Goal: Information Seeking & Learning: Learn about a topic

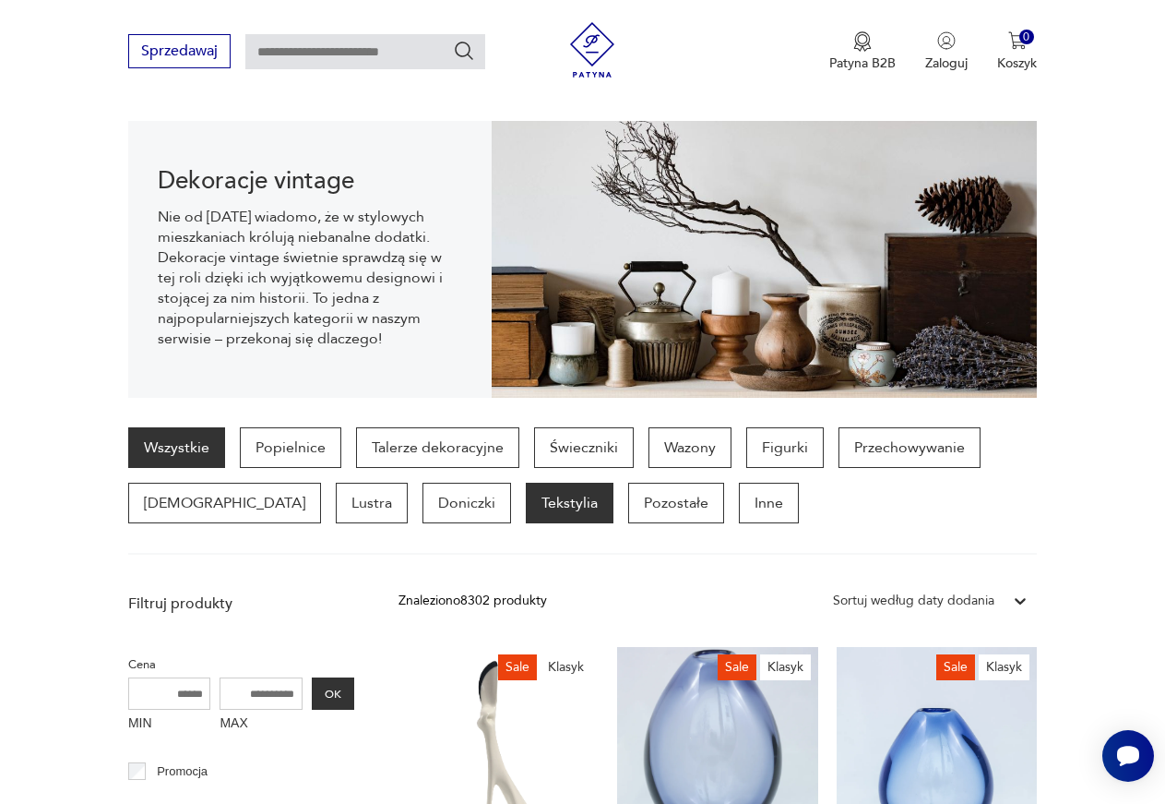
click at [526, 509] on p "Tekstylia" at bounding box center [570, 503] width 88 height 41
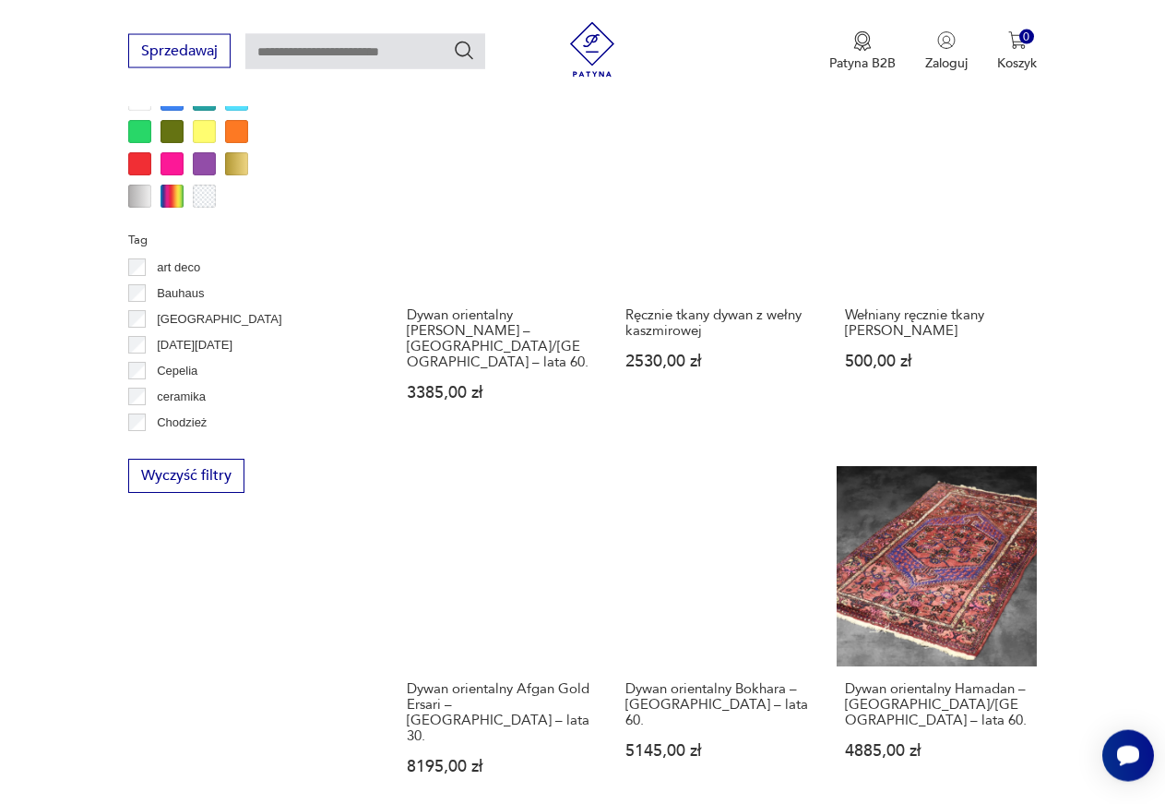
scroll to position [1807, 0]
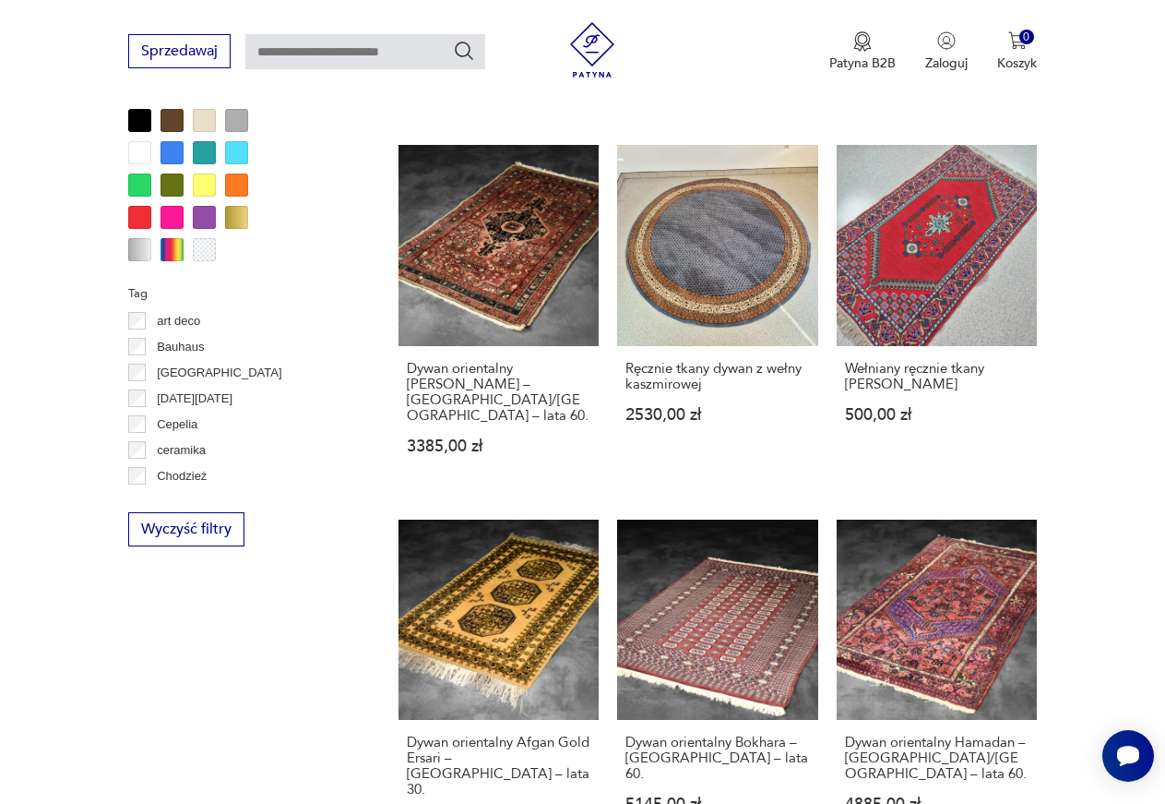
click at [169, 430] on p "Cepelia" at bounding box center [177, 424] width 41 height 20
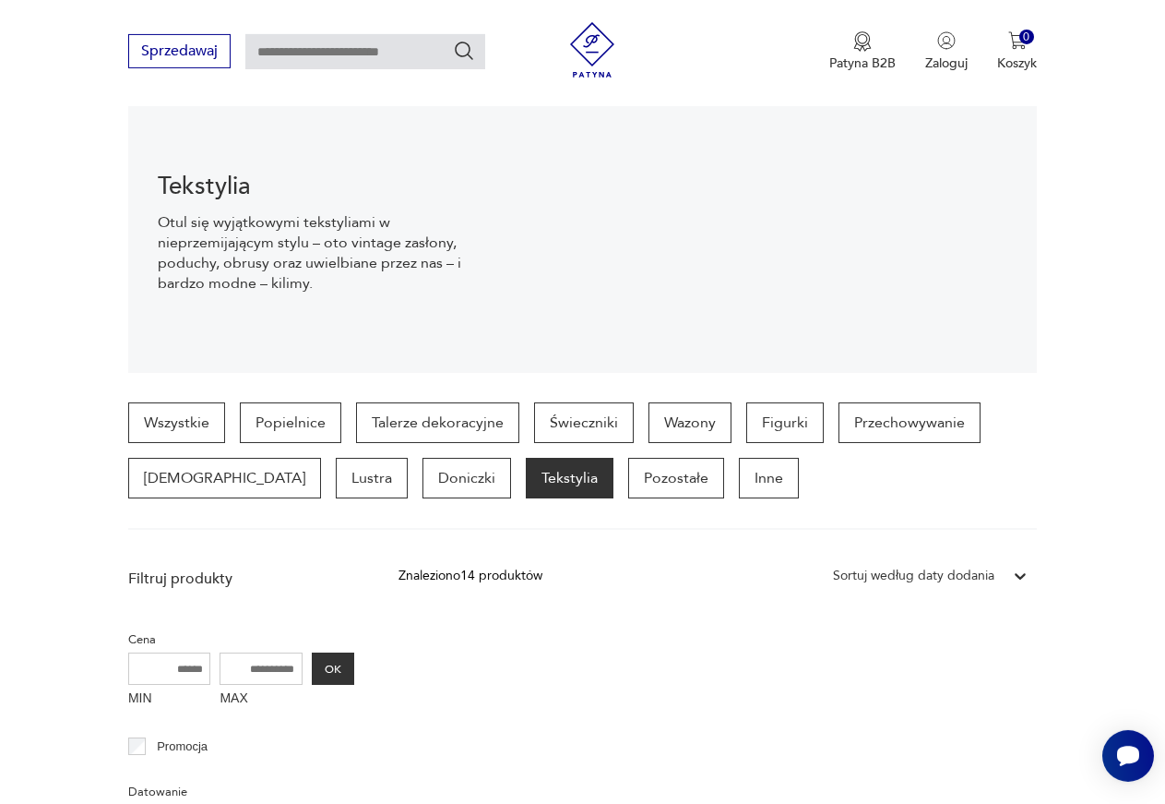
scroll to position [194, 0]
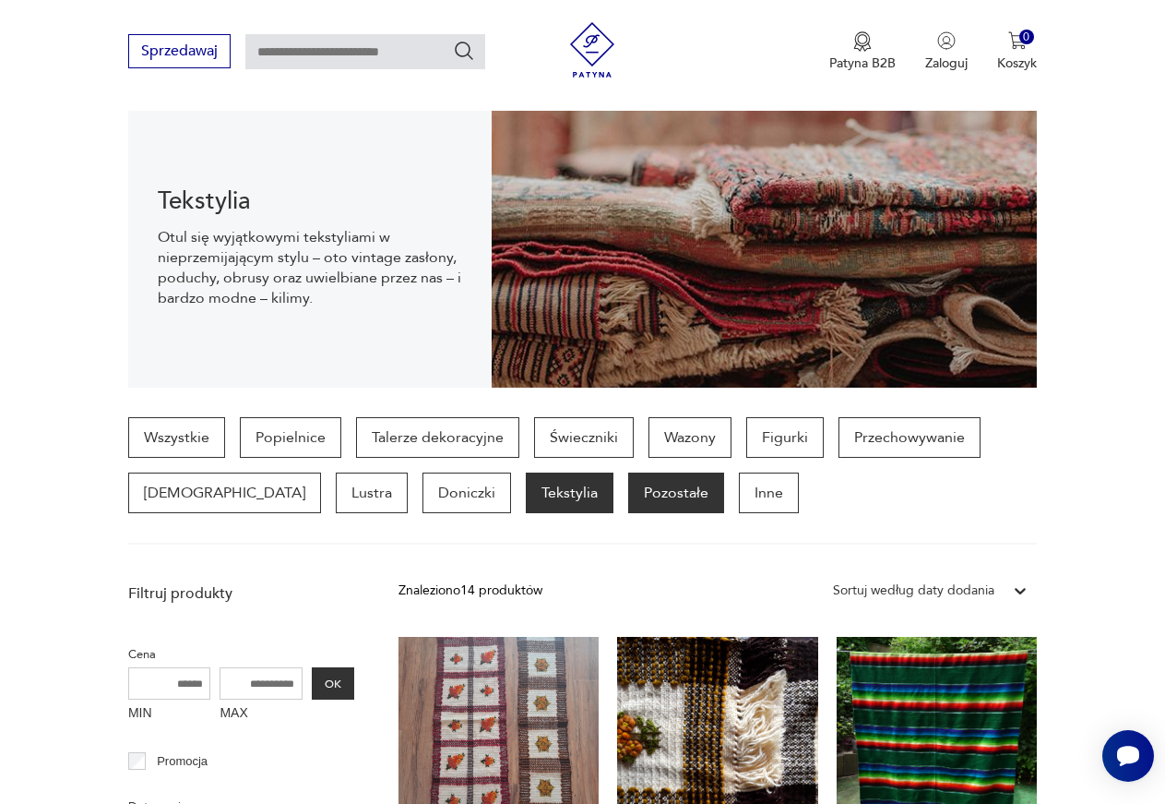
click at [628, 493] on p "Pozostałe" at bounding box center [676, 492] width 96 height 41
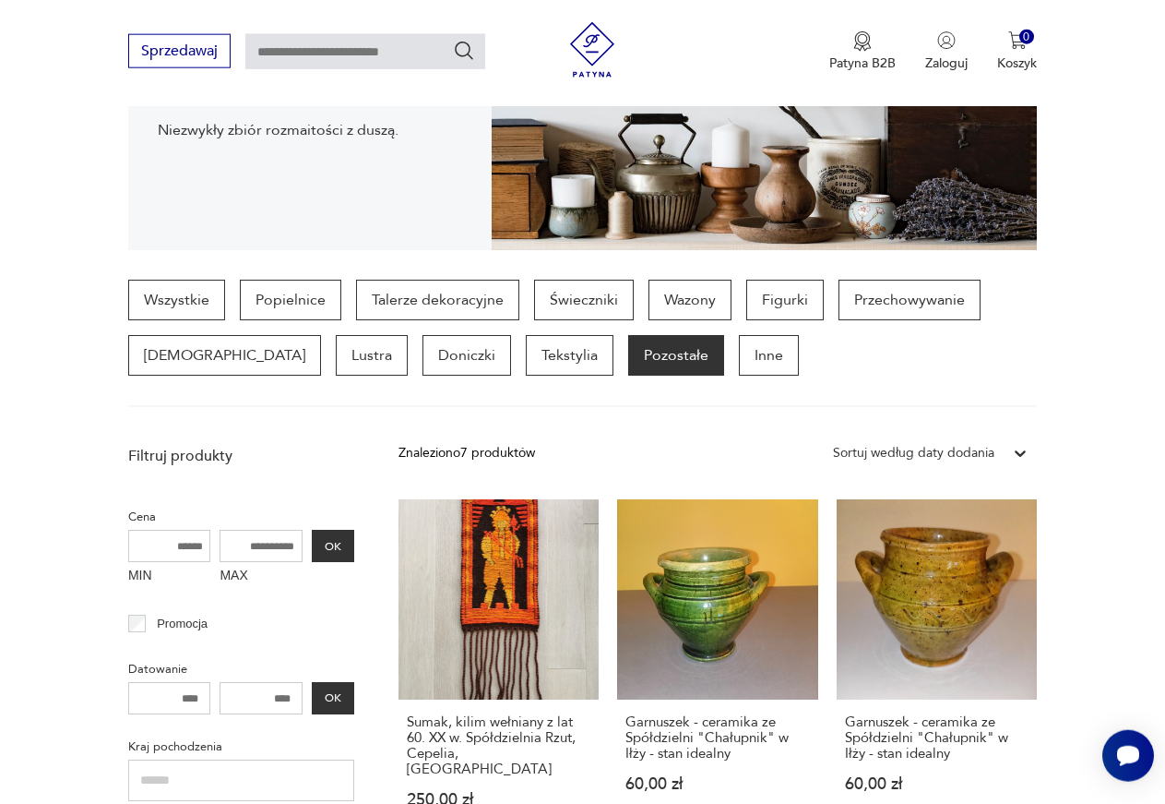
scroll to position [302, 0]
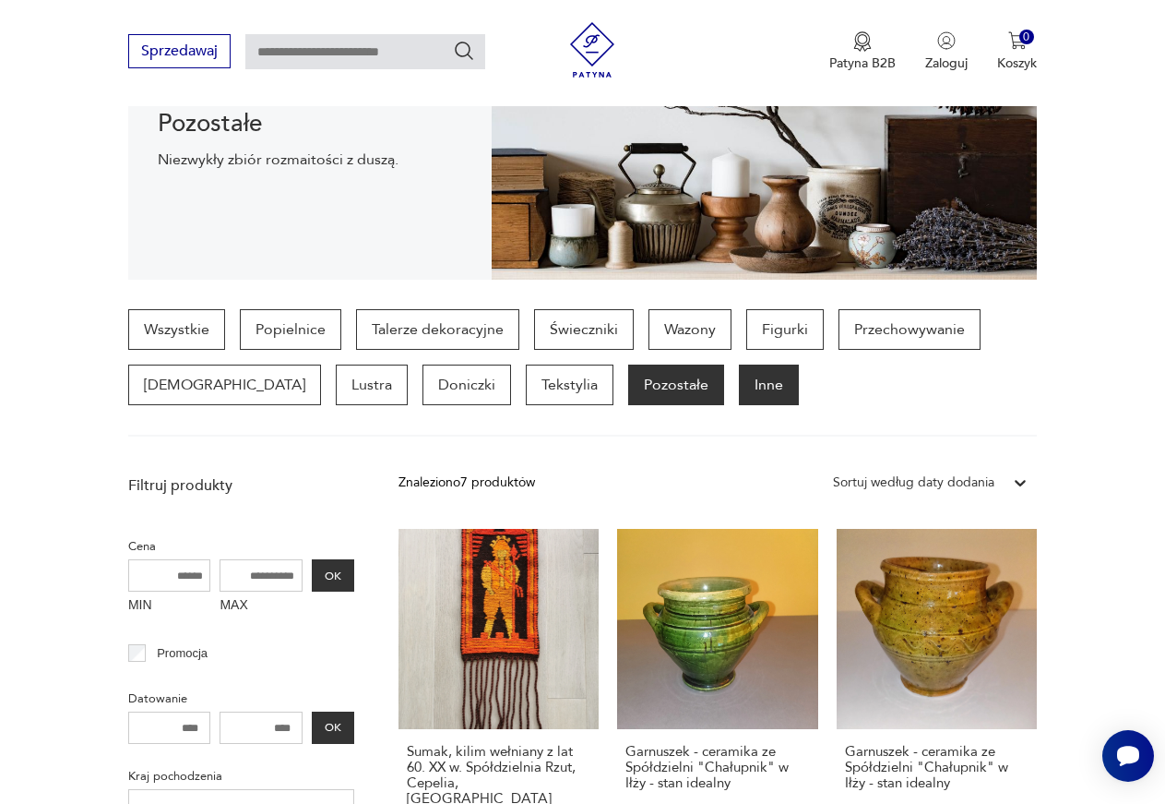
click at [739, 388] on p "Inne" at bounding box center [769, 384] width 60 height 41
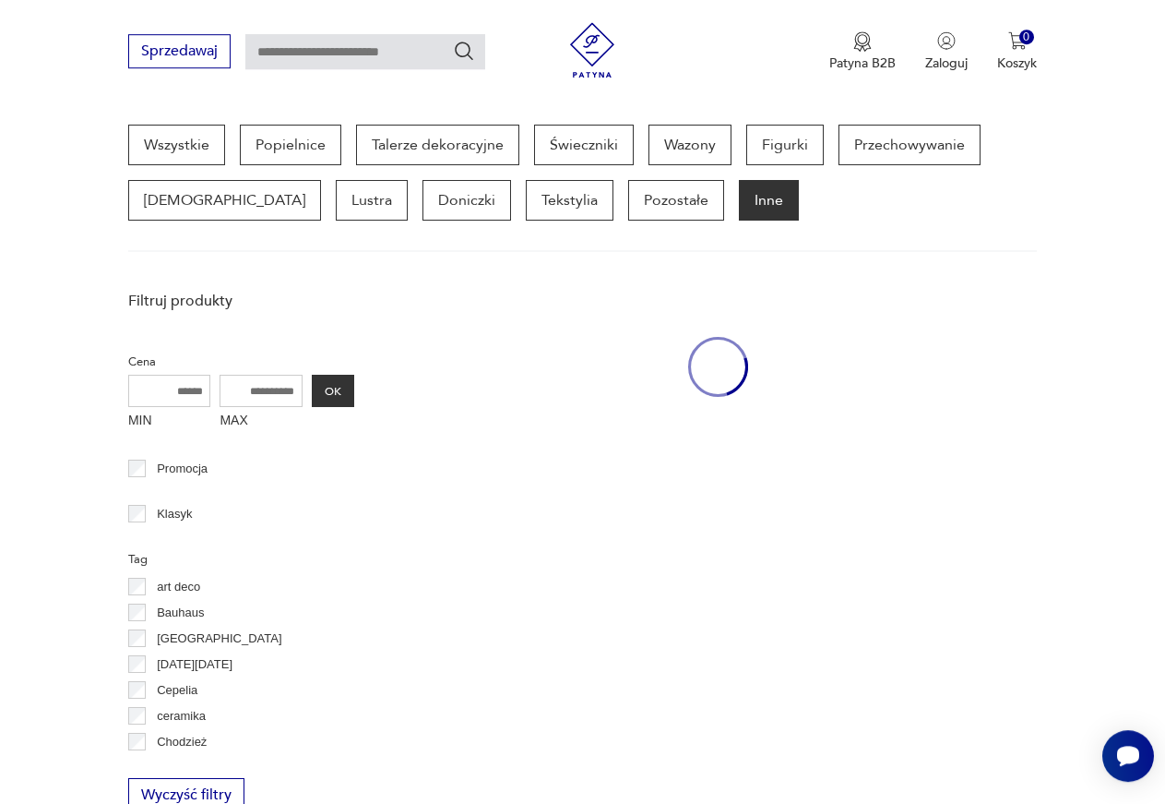
scroll to position [490, 0]
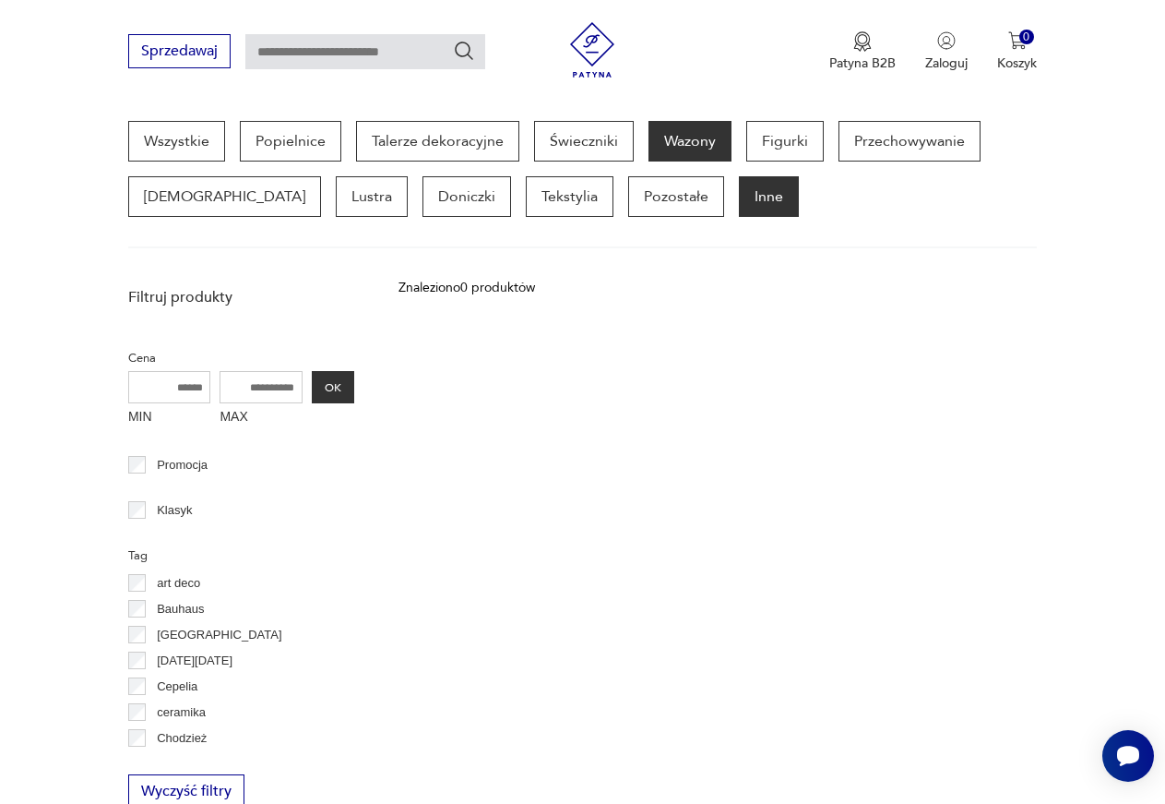
click at [699, 150] on p "Wazony" at bounding box center [690, 141] width 83 height 41
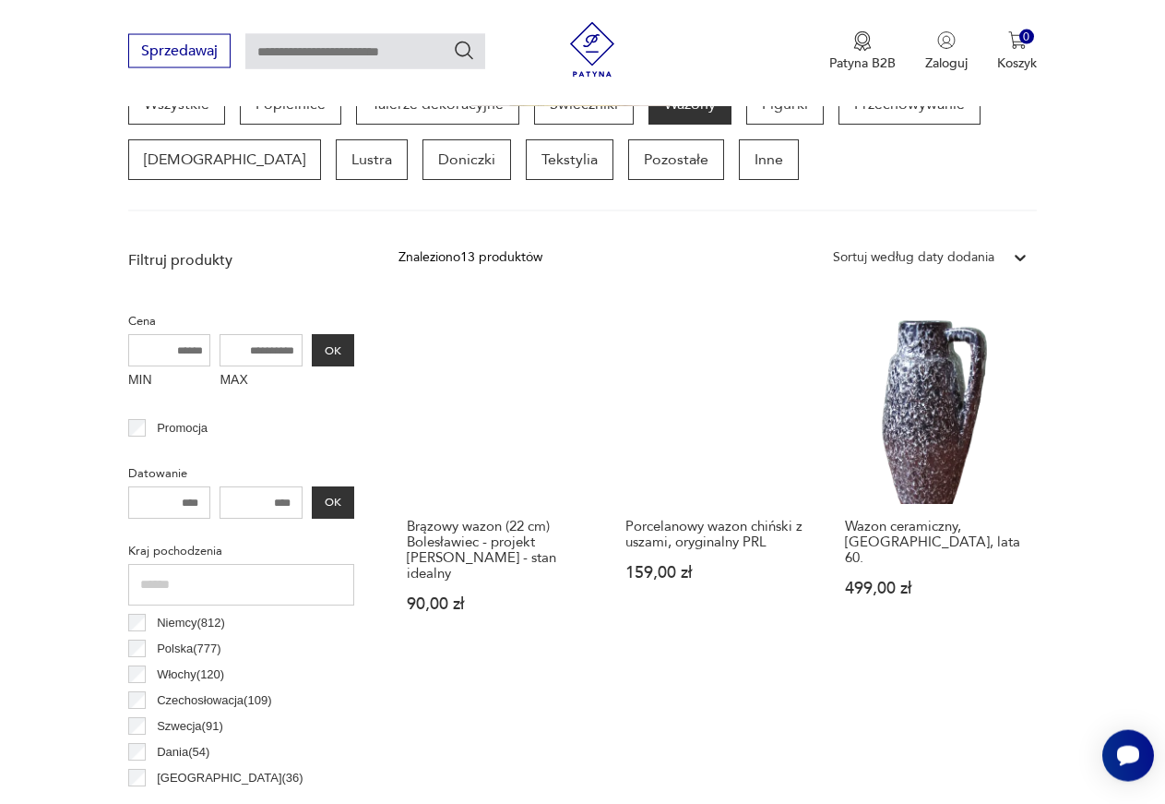
scroll to position [490, 0]
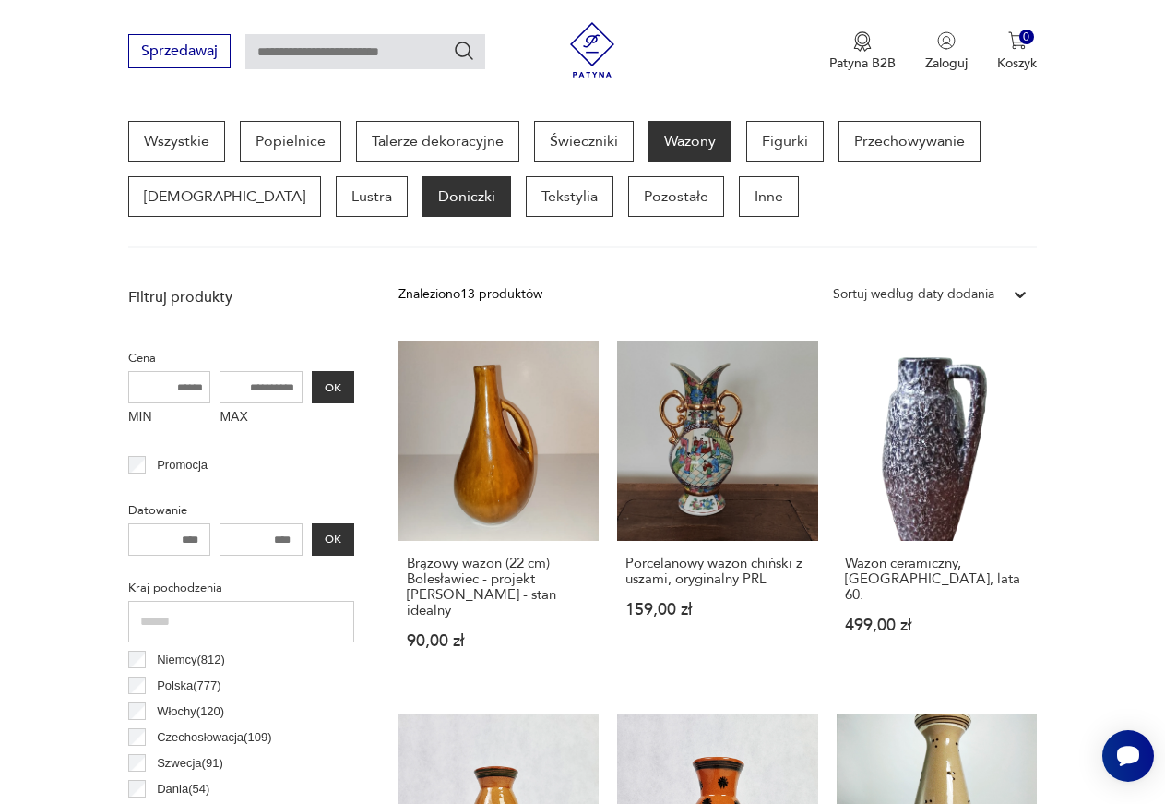
click at [423, 196] on p "Doniczki" at bounding box center [467, 196] width 89 height 41
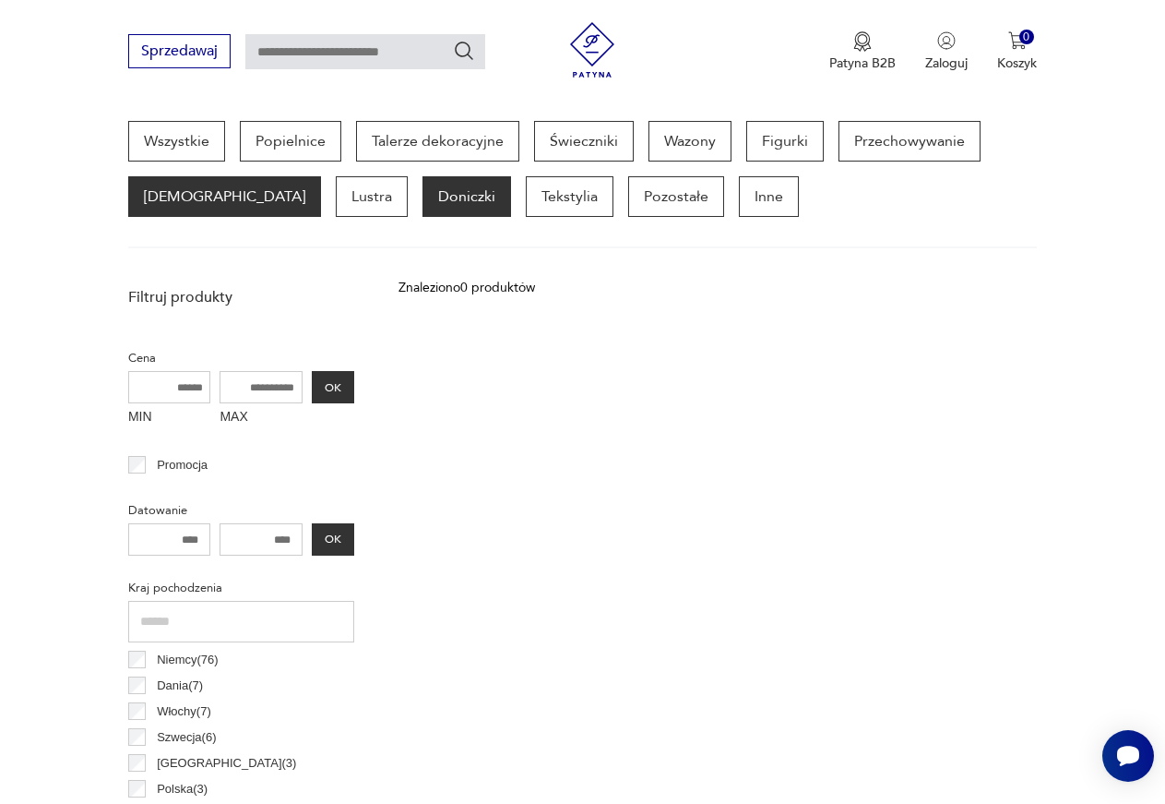
click at [186, 202] on p "[DEMOGRAPHIC_DATA]" at bounding box center [224, 196] width 193 height 41
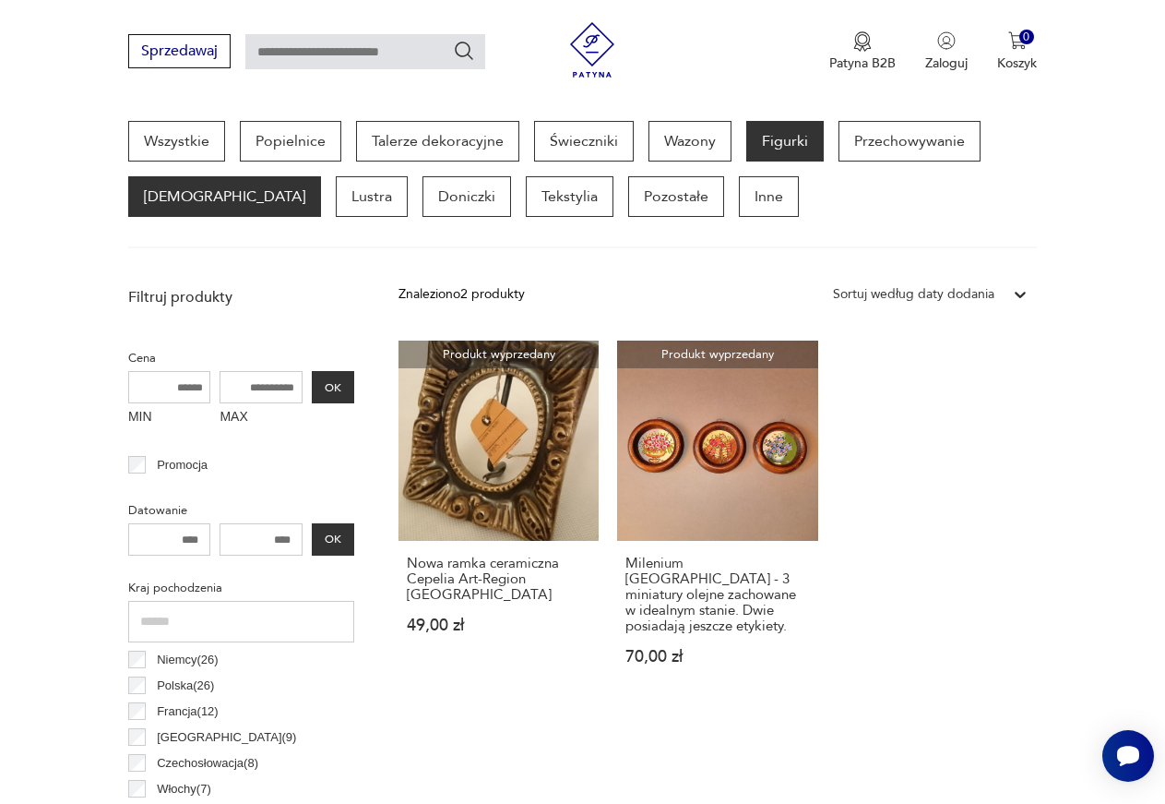
click at [780, 141] on p "Figurki" at bounding box center [784, 141] width 77 height 41
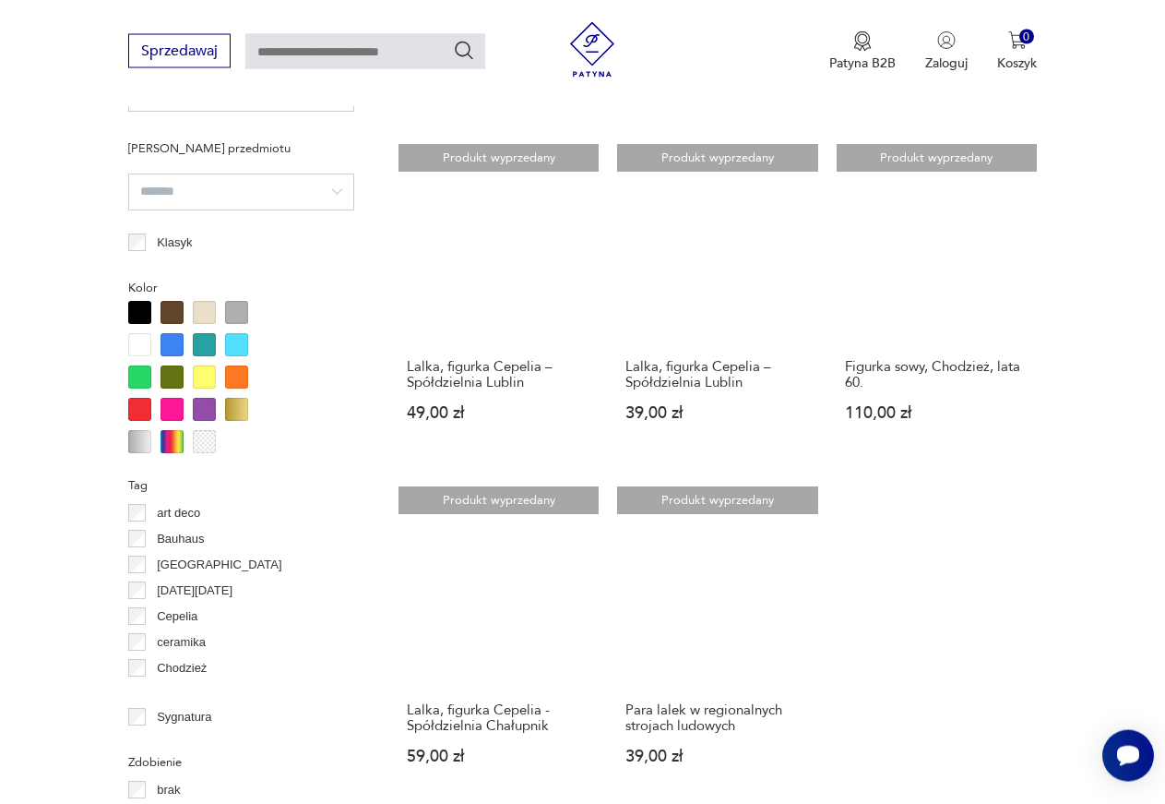
scroll to position [1431, 0]
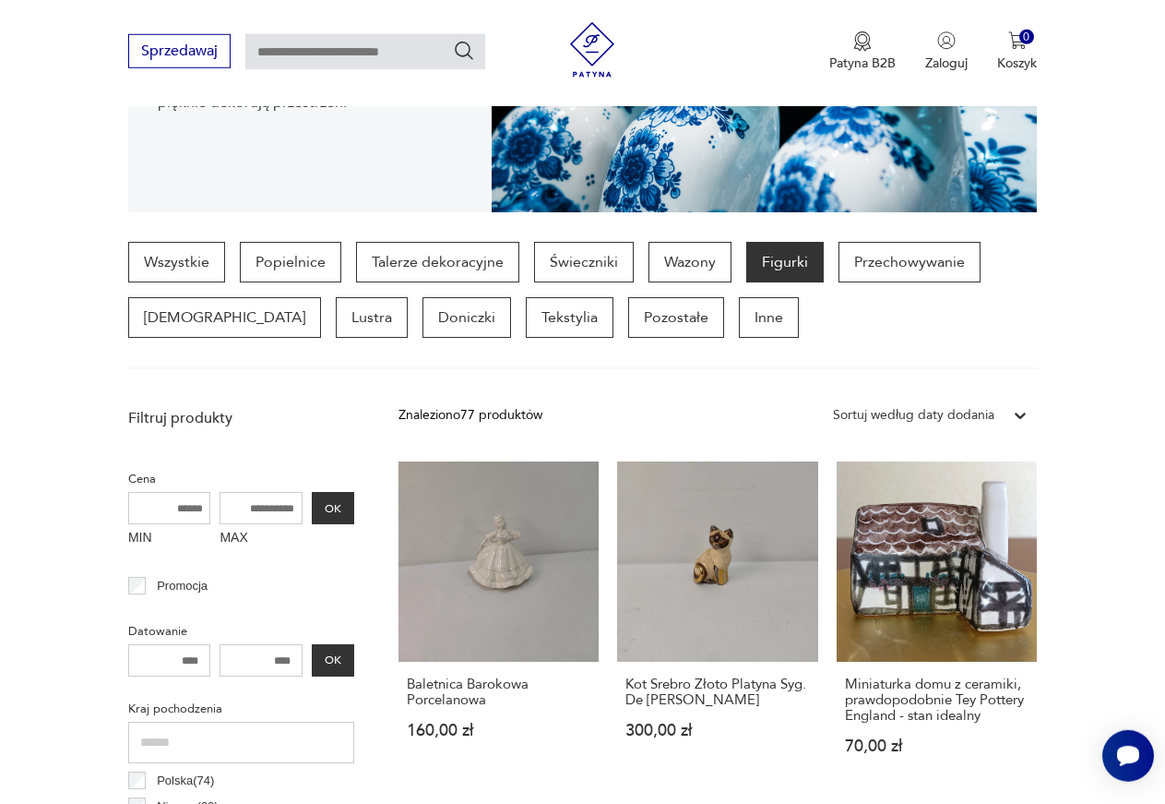
scroll to position [364, 0]
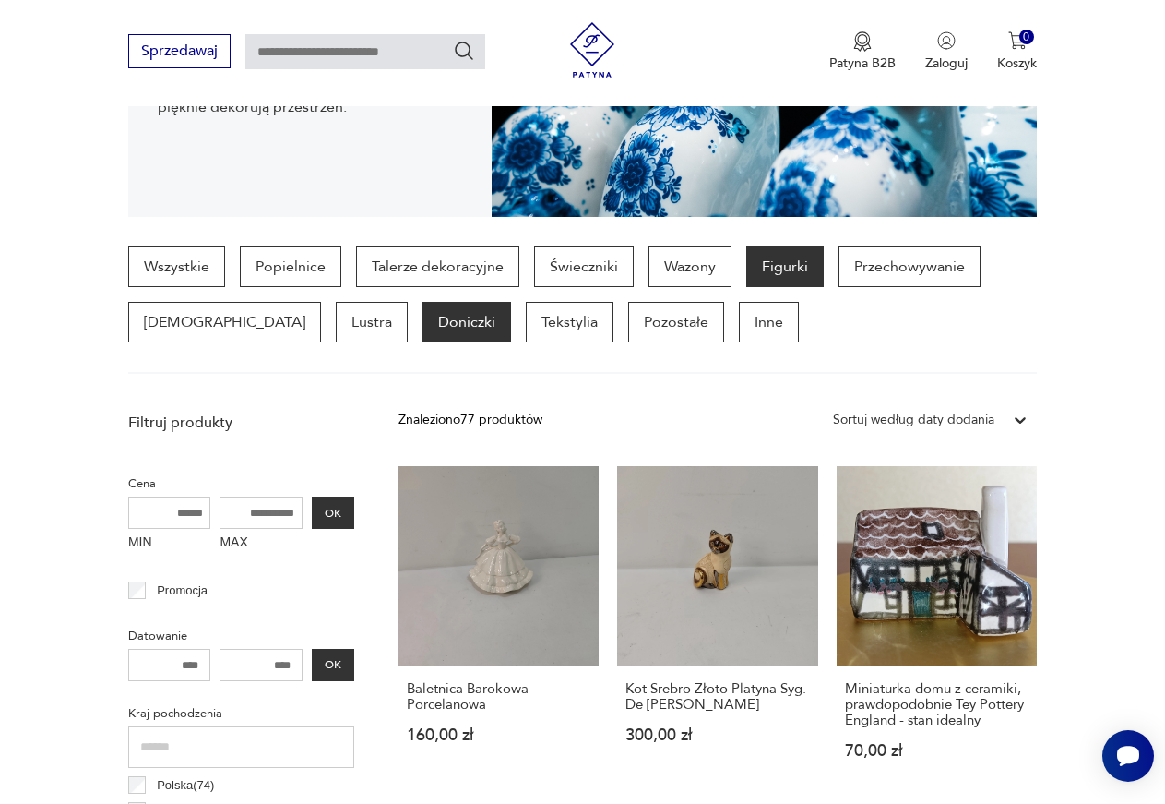
click at [423, 322] on p "Doniczki" at bounding box center [467, 322] width 89 height 41
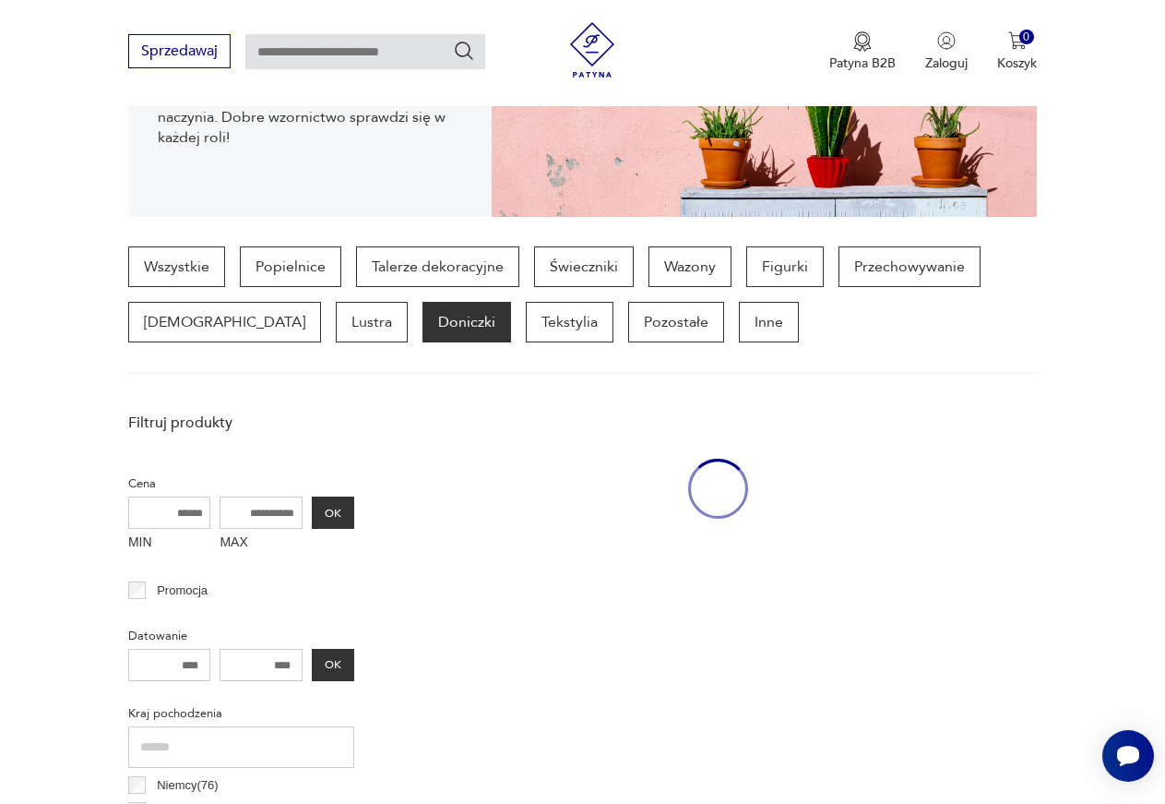
scroll to position [490, 0]
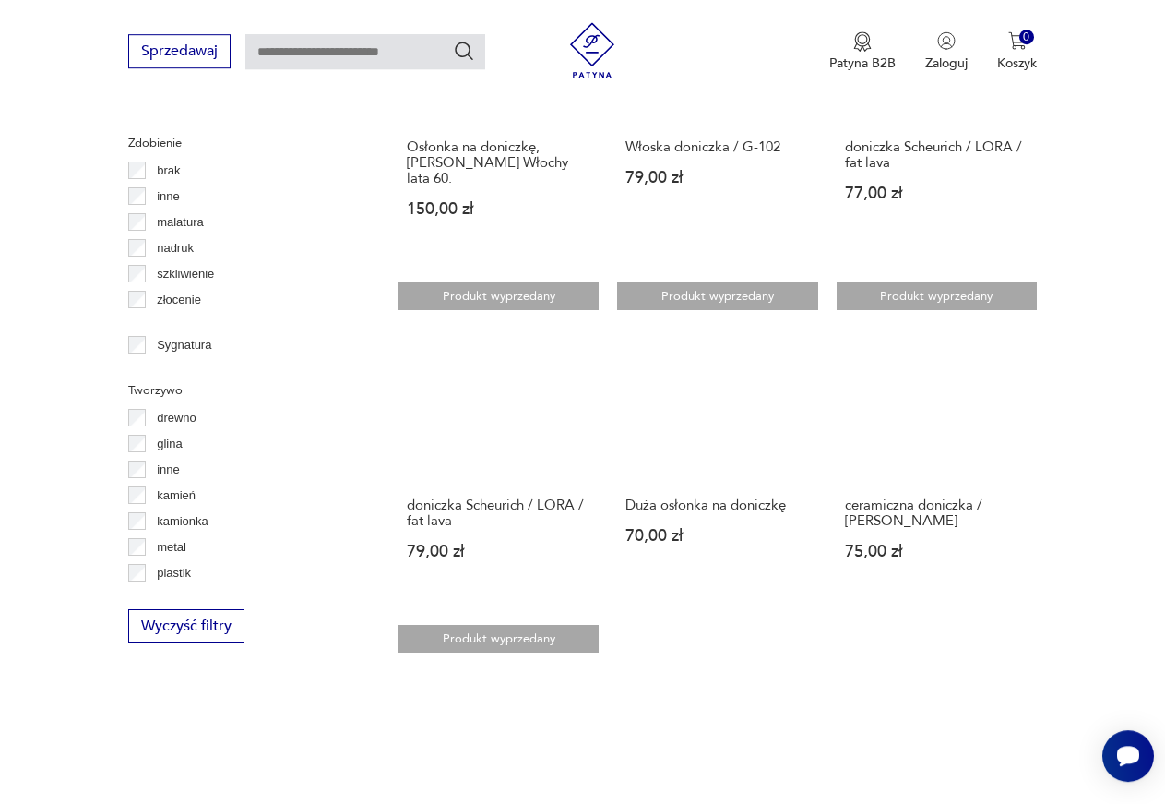
scroll to position [2105, 0]
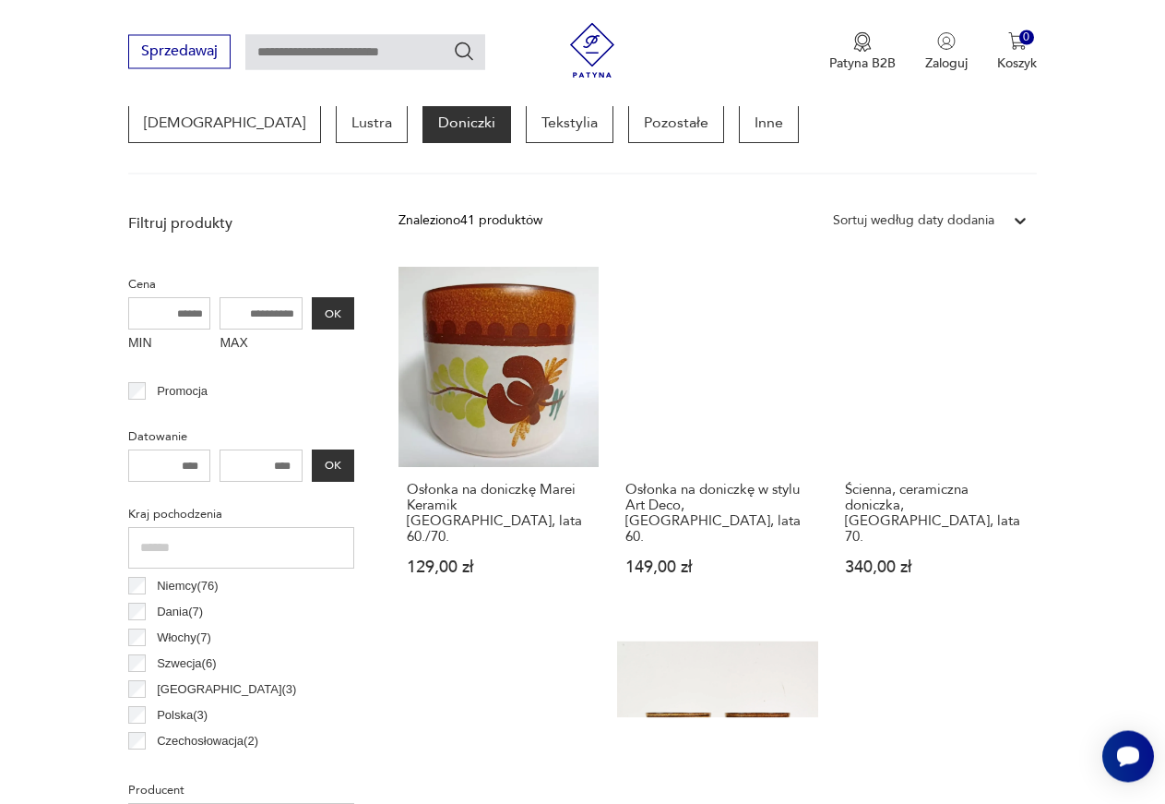
scroll to position [490, 0]
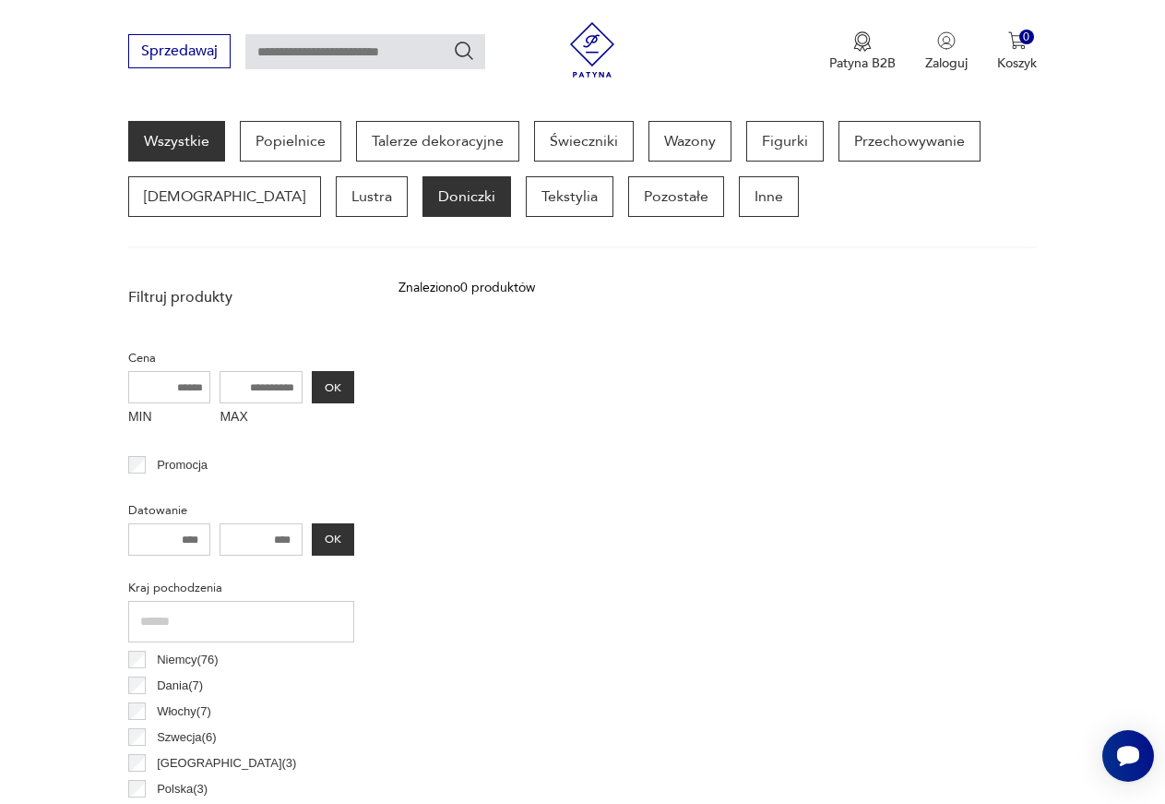
click at [188, 142] on link "Wszystkie" at bounding box center [176, 141] width 97 height 41
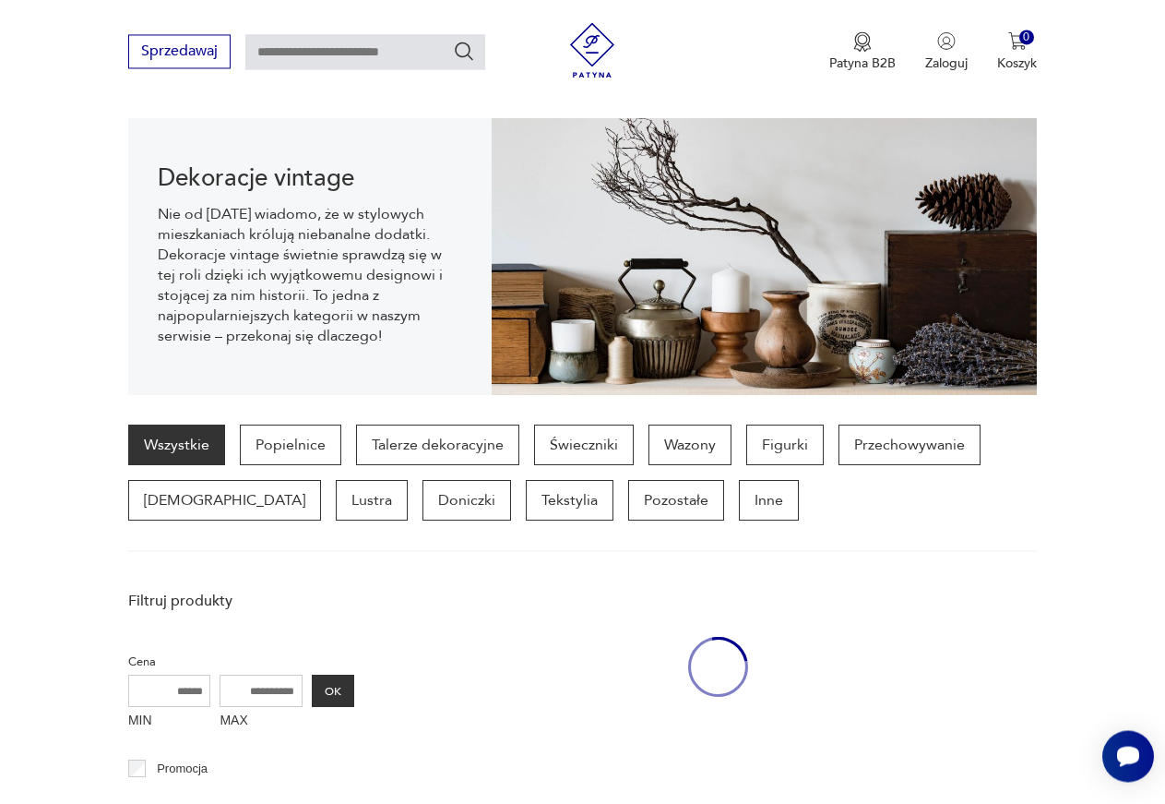
scroll to position [184, 0]
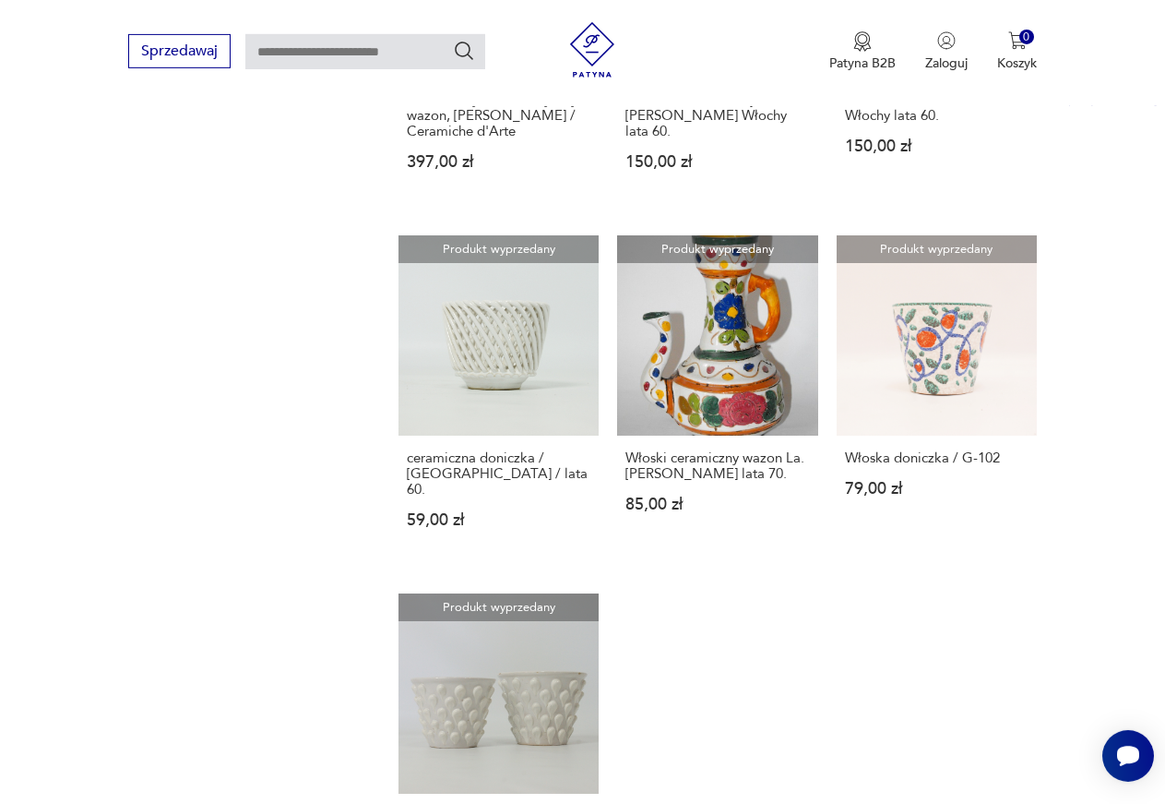
scroll to position [2137, 0]
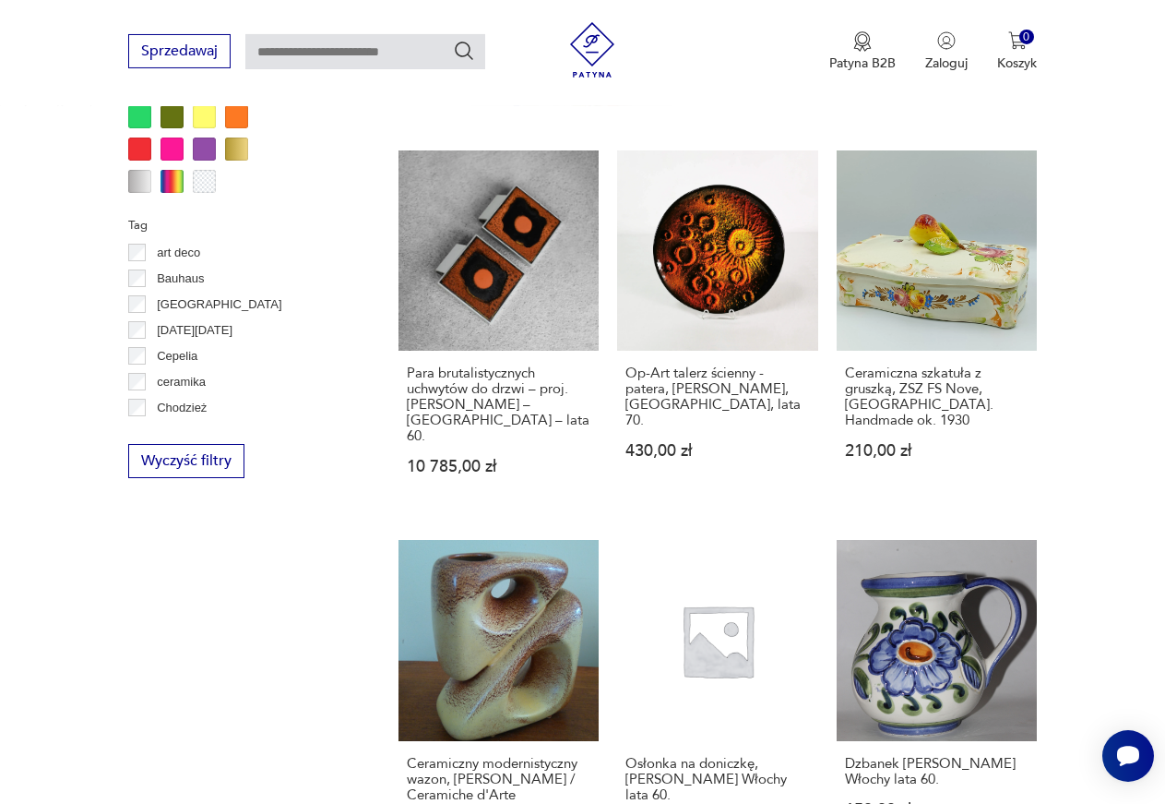
drag, startPoint x: 1166, startPoint y: 11, endPoint x: 1162, endPoint y: 25, distance: 14.3
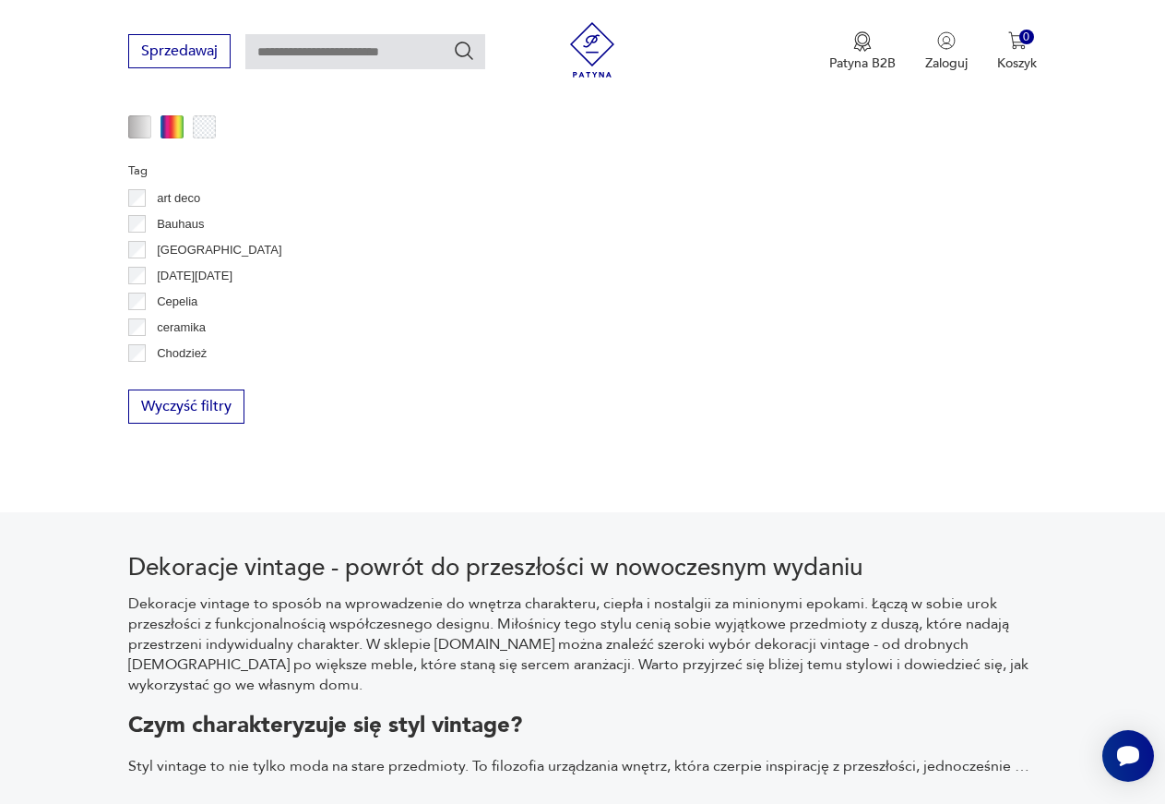
scroll to position [490, 0]
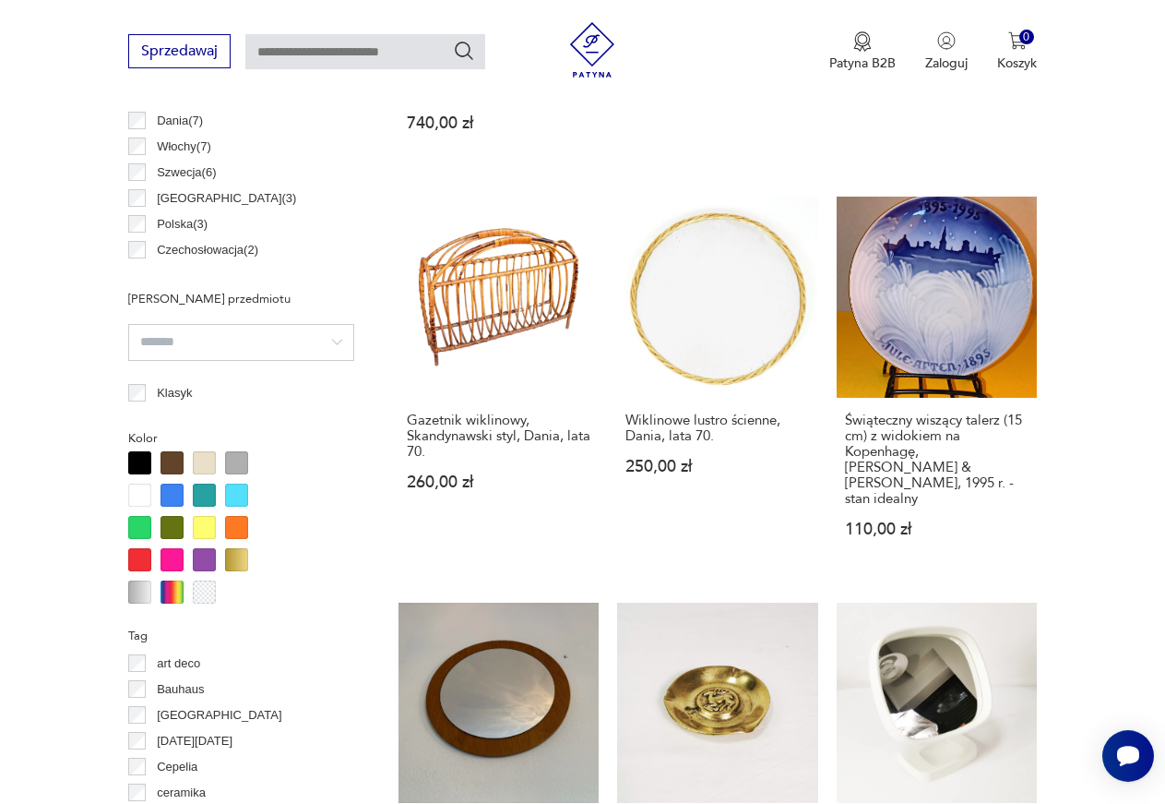
scroll to position [1007, 0]
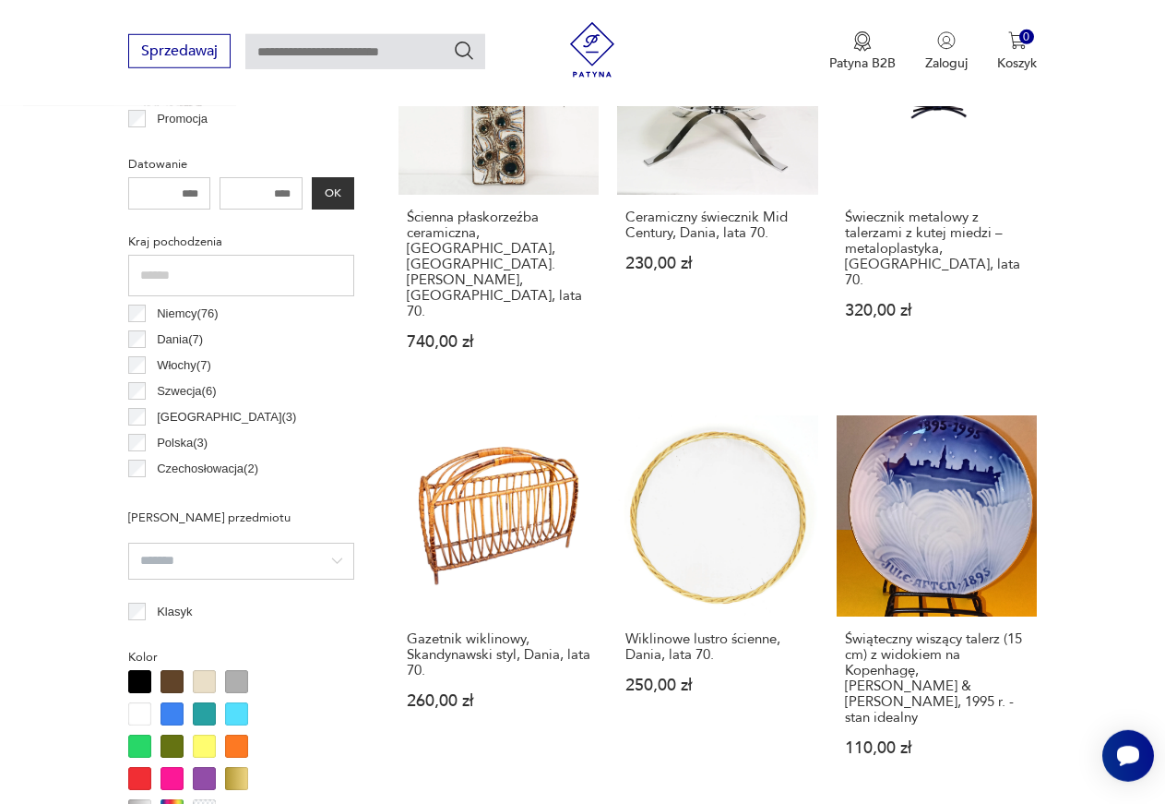
scroll to position [490, 0]
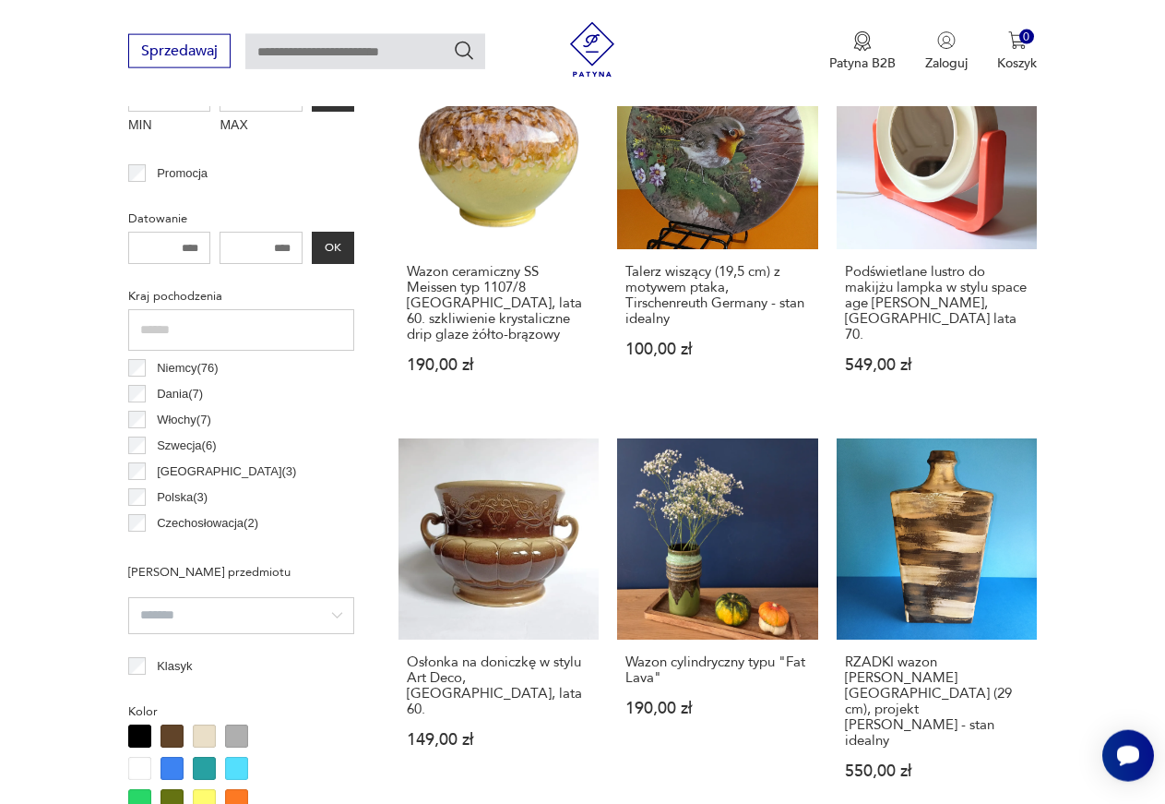
scroll to position [772, 0]
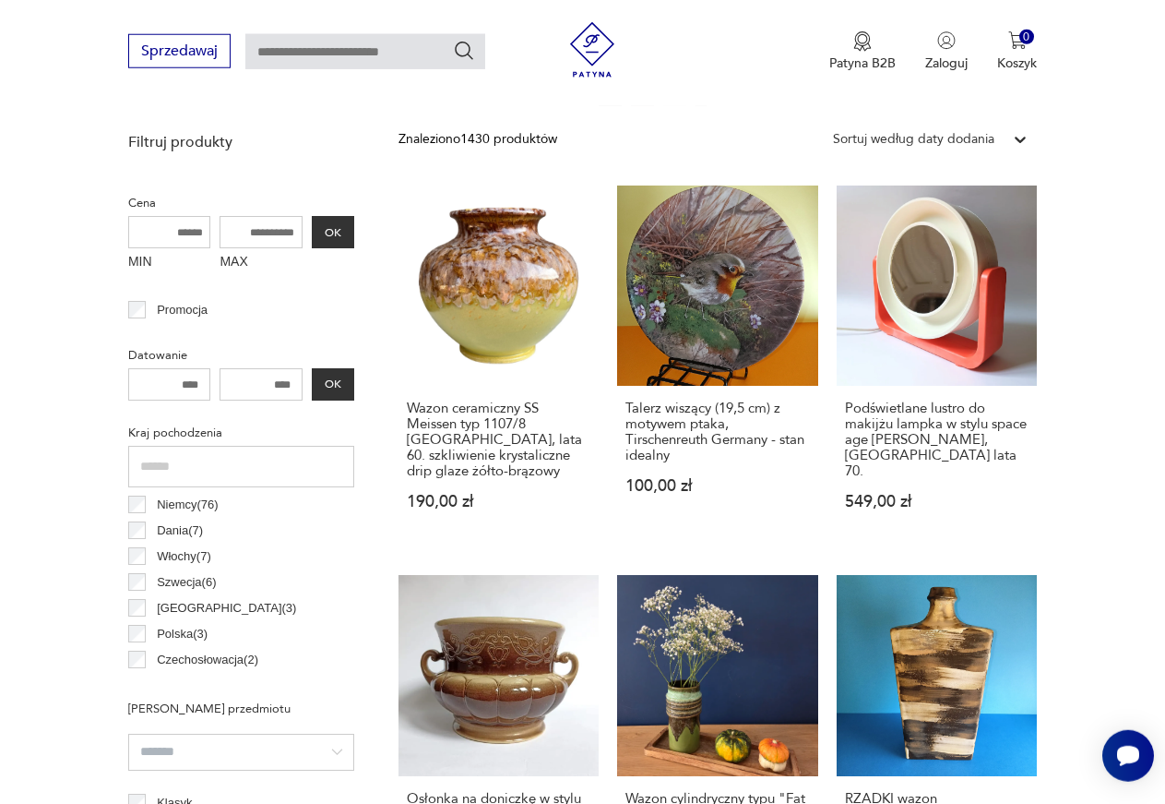
scroll to position [490, 0]
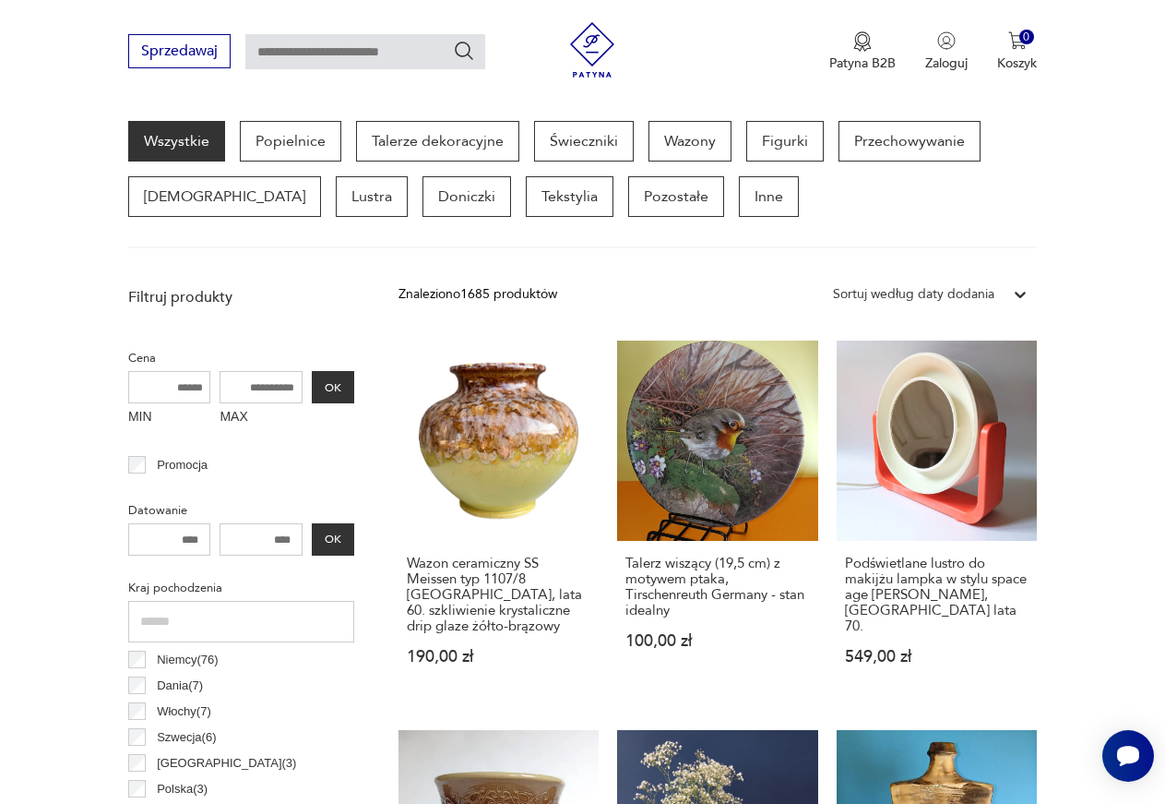
click at [140, 604] on input "text" at bounding box center [241, 622] width 226 height 42
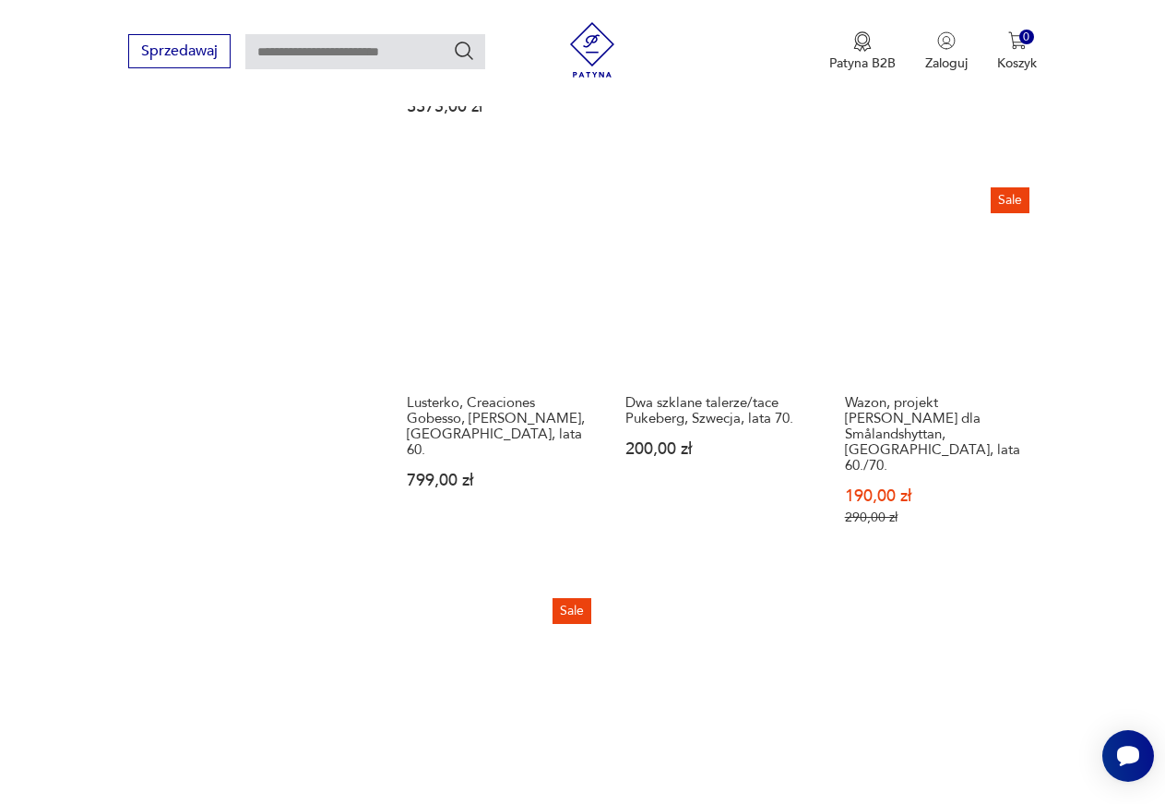
scroll to position [2372, 0]
